Goal: Information Seeking & Learning: Learn about a topic

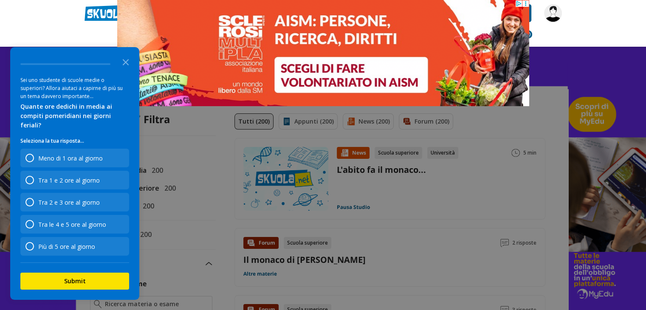
type input "m"
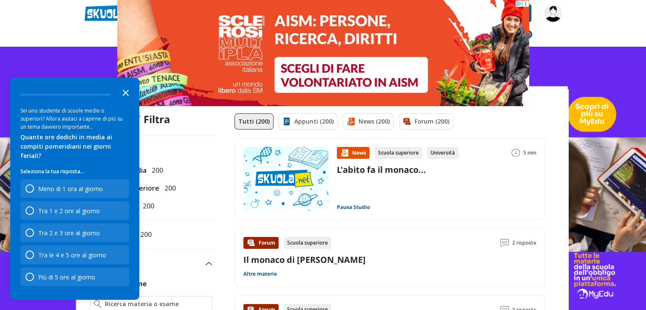
click at [122, 101] on icon "Close the survey" at bounding box center [125, 92] width 17 height 17
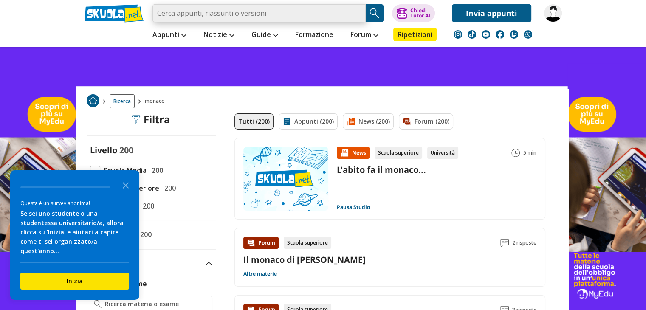
click at [221, 11] on input "search" at bounding box center [258, 13] width 213 height 18
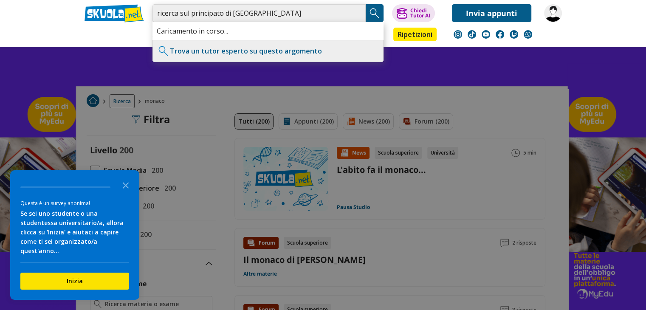
type input "ricerca sul principato di [GEOGRAPHIC_DATA]"
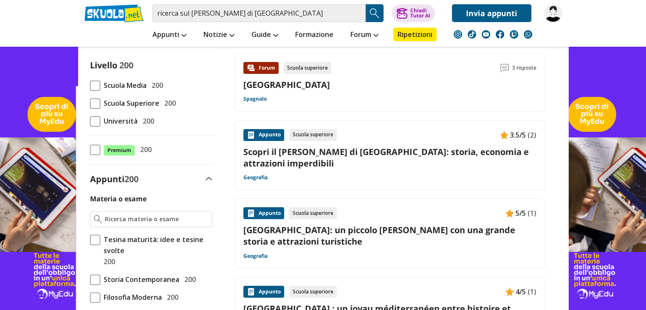
click at [314, 232] on link "[GEOGRAPHIC_DATA]: un piccolo principato con una grande storia e attrazioni tur…" at bounding box center [389, 235] width 293 height 23
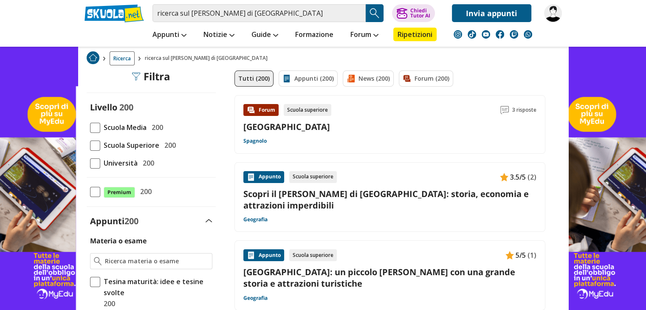
scroll to position [42, 0]
click at [312, 192] on link "Scopri il Principato di [GEOGRAPHIC_DATA]: storia, economia e attrazioni imperd…" at bounding box center [389, 200] width 293 height 23
